Goal: Task Accomplishment & Management: Manage account settings

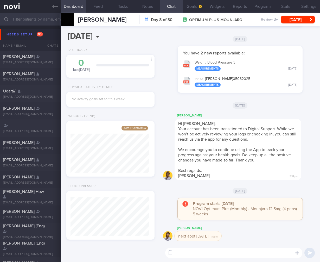
select select "7"
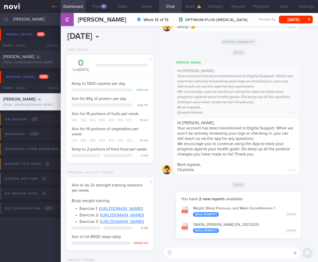
select select "7"
drag, startPoint x: 11, startPoint y: 18, endPoint x: -26, endPoint y: 18, distance: 37.5
click at [0, 18] on html "You are offline! Some functionality will be unavailable Patients New Users Coac…" at bounding box center [159, 131] width 318 height 262
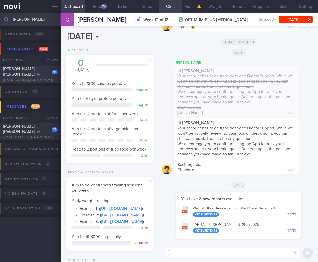
type input "[PERSON_NAME]"
click at [12, 68] on span "[PERSON_NAME] [PERSON_NAME]" at bounding box center [19, 71] width 32 height 9
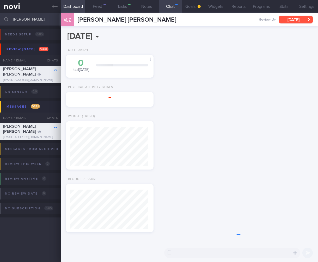
scroll to position [39, 78]
click at [293, 20] on button "[DATE]" at bounding box center [296, 20] width 34 height 8
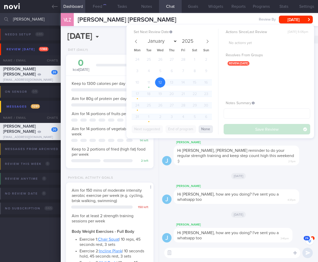
scroll to position [260441, 260404]
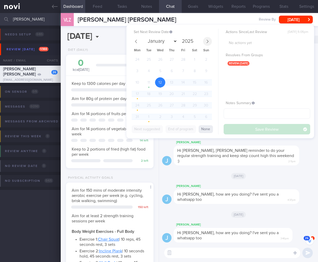
click at [207, 40] on icon at bounding box center [208, 42] width 4 height 4
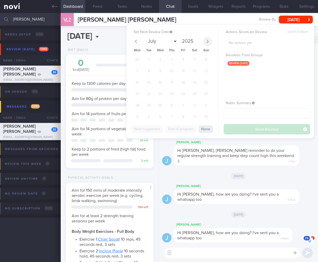
click at [207, 40] on icon at bounding box center [208, 42] width 4 height 4
select select "7"
click at [163, 92] on span "20" at bounding box center [160, 94] width 10 height 10
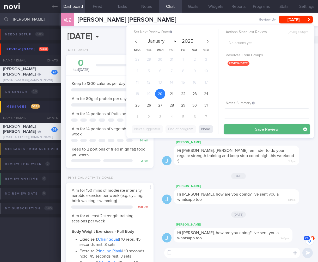
click at [253, 129] on button "Save Review" at bounding box center [266, 129] width 86 height 10
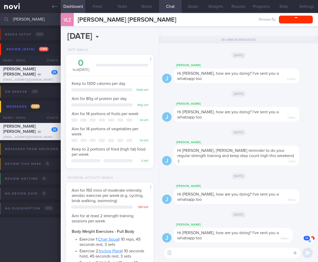
click at [261, 177] on div "[DATE]" at bounding box center [238, 176] width 153 height 15
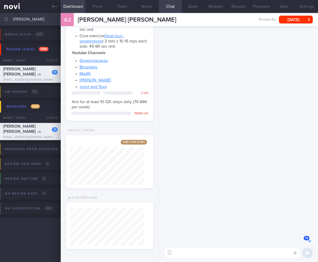
scroll to position [-909, 0]
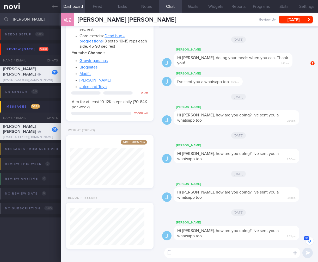
drag, startPoint x: 30, startPoint y: 19, endPoint x: -35, endPoint y: 15, distance: 65.8
click at [0, 15] on html "You are offline! Some functionality will be unavailable Patients New Users Coac…" at bounding box center [159, 131] width 318 height 262
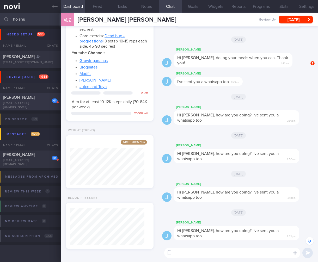
type input "ho shu"
click at [18, 97] on div "[PERSON_NAME]" at bounding box center [29, 97] width 53 height 5
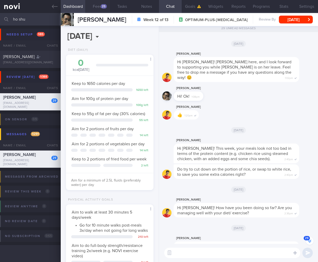
scroll to position [45, 74]
click at [292, 21] on button "[DATE]" at bounding box center [296, 20] width 34 height 8
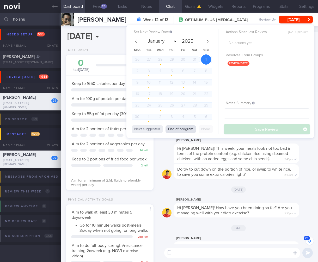
click at [178, 129] on button "End of program" at bounding box center [180, 129] width 30 height 8
select select "7"
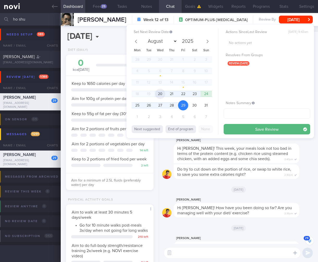
click at [165, 95] on span "20" at bounding box center [160, 94] width 10 height 10
click at [253, 127] on button "Save Review" at bounding box center [266, 129] width 86 height 10
click at [240, 183] on div "[DATE]" at bounding box center [238, 189] width 153 height 15
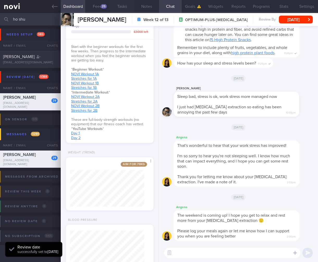
scroll to position [254, 0]
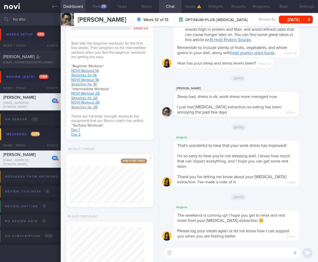
click at [98, 4] on button "Feed 25" at bounding box center [97, 6] width 24 height 13
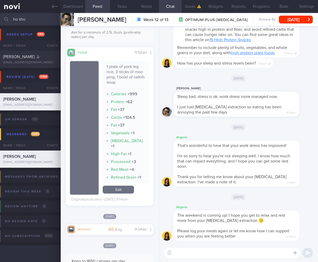
scroll to position [564, 0]
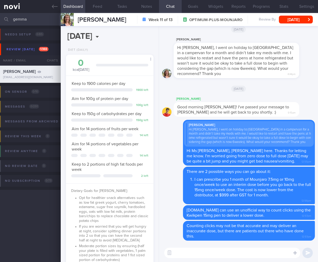
select select "5"
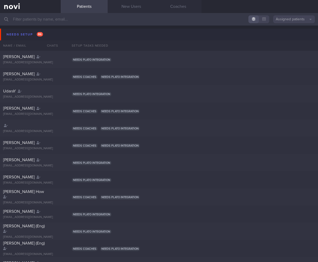
click at [75, 22] on input "text" at bounding box center [159, 19] width 318 height 13
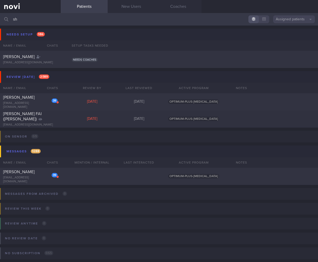
type input "s"
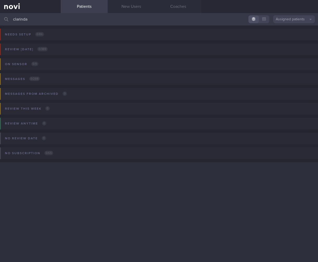
type input "clarinda"
click at [276, 20] on button "Assigned patients" at bounding box center [294, 19] width 42 height 8
click at [291, 42] on button "Archived patients" at bounding box center [294, 44] width 42 height 8
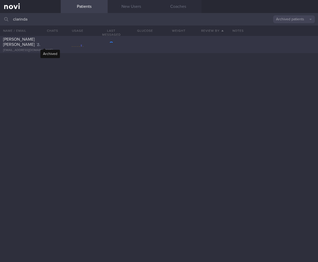
click at [40, 42] on div at bounding box center [38, 44] width 4 height 5
select select "7"
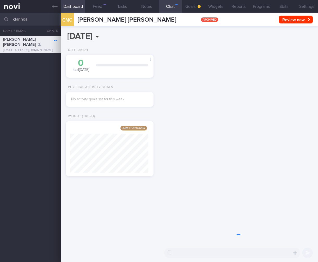
scroll to position [47, 78]
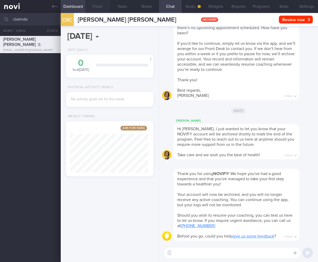
click at [96, 6] on button "Feed" at bounding box center [97, 6] width 24 height 13
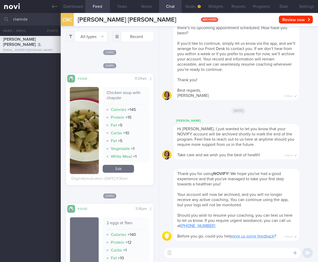
click at [83, 147] on button "button" at bounding box center [84, 130] width 29 height 87
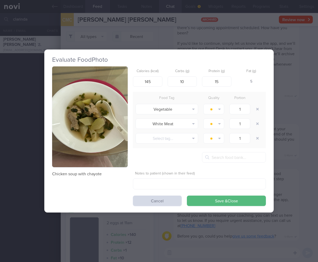
click at [285, 165] on div "Evaluate Food Photo Chicken soup with chayote Calories (kcal) 145 Carbs (g) 10 …" at bounding box center [159, 131] width 318 height 262
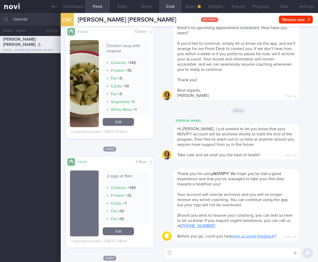
scroll to position [72, 0]
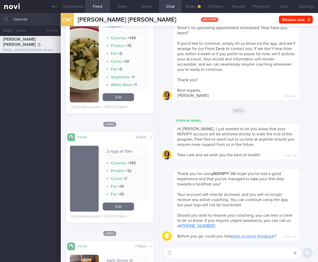
drag, startPoint x: 300, startPoint y: 7, endPoint x: 279, endPoint y: 28, distance: 29.7
click at [300, 7] on button "Settings" at bounding box center [306, 6] width 23 height 13
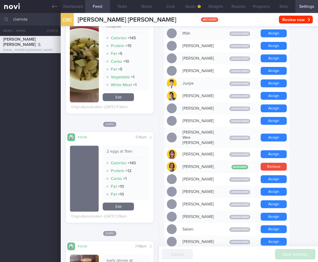
scroll to position [400, 0]
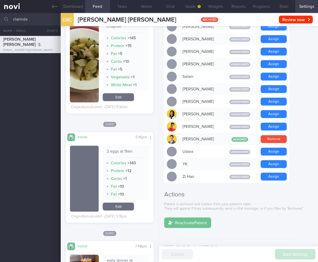
click at [185, 217] on button "Reactivate Patient" at bounding box center [187, 222] width 47 height 10
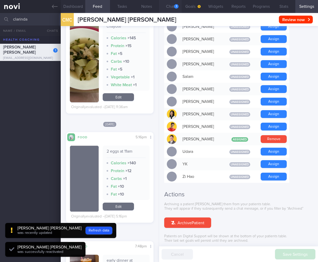
click at [173, 5] on button "Chat 1" at bounding box center [170, 6] width 23 height 13
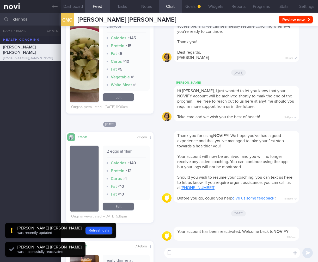
click at [172, 252] on button "button" at bounding box center [169, 252] width 9 height 9
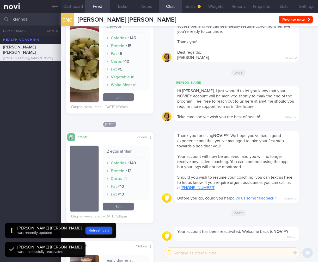
click at [181, 253] on textarea at bounding box center [232, 253] width 136 height 10
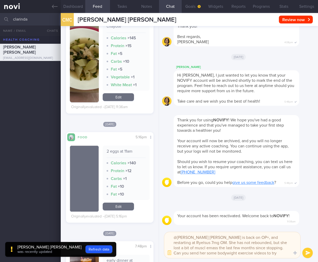
type textarea "@Mee Li Ms Clair is back on OP+, and restarting at Ryelsus 7mg OM. She has not …"
